Goal: Task Accomplishment & Management: Manage account settings

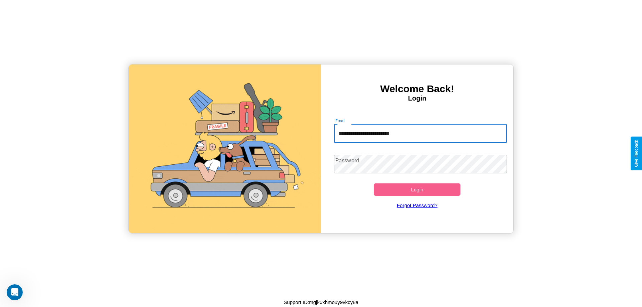
type input "**********"
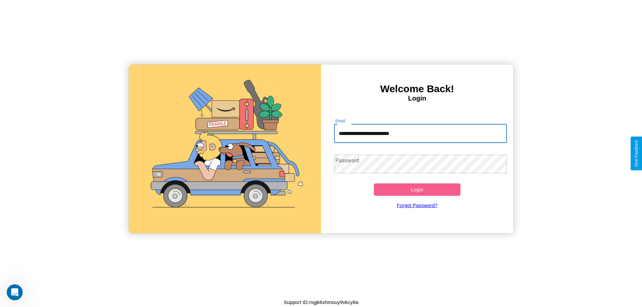
click at [417, 190] on button "Login" at bounding box center [417, 190] width 87 height 12
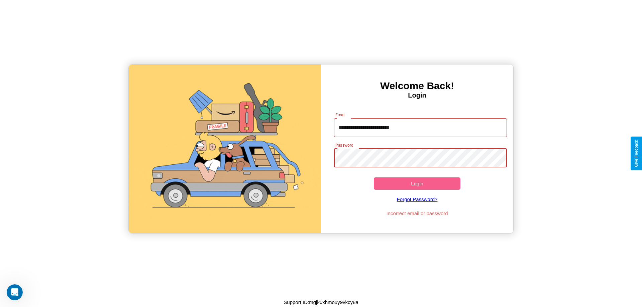
click at [417, 184] on button "Login" at bounding box center [417, 184] width 87 height 12
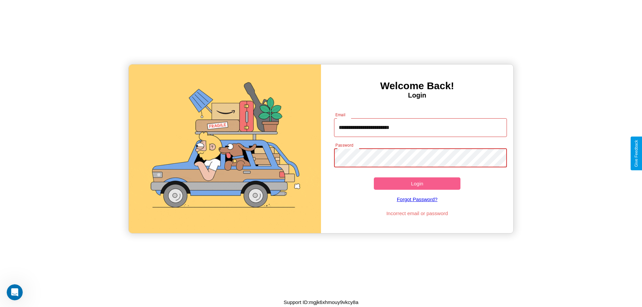
click at [417, 184] on button "Login" at bounding box center [417, 184] width 87 height 12
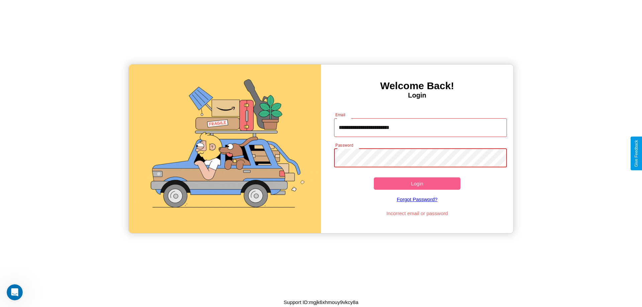
click at [417, 184] on button "Login" at bounding box center [417, 184] width 87 height 12
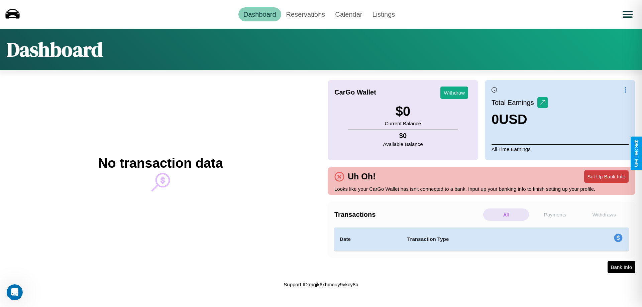
click at [607, 177] on button "Set Up Bank Info" at bounding box center [607, 177] width 45 height 12
